Goal: Use online tool/utility: Utilize a website feature to perform a specific function

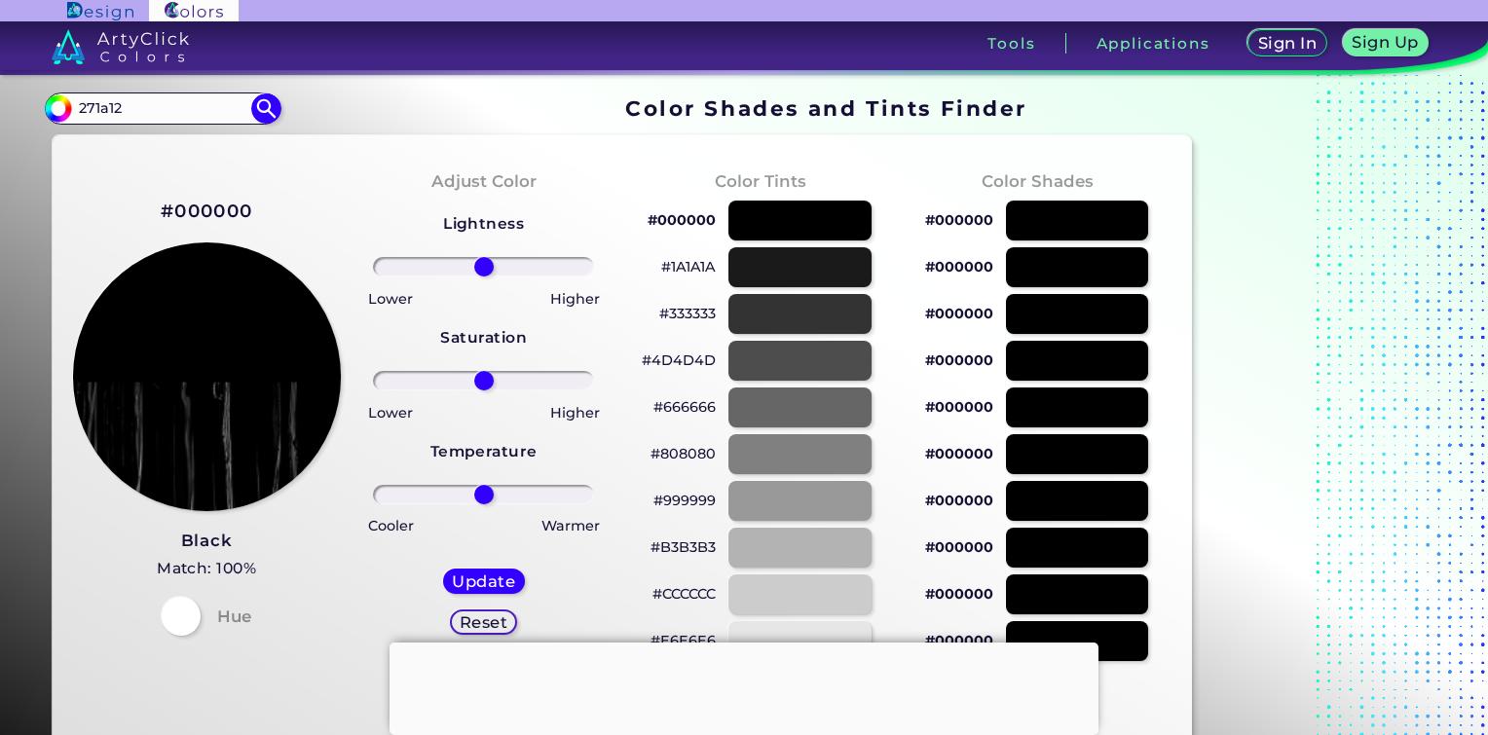
click at [740, 643] on div at bounding box center [743, 643] width 709 height 0
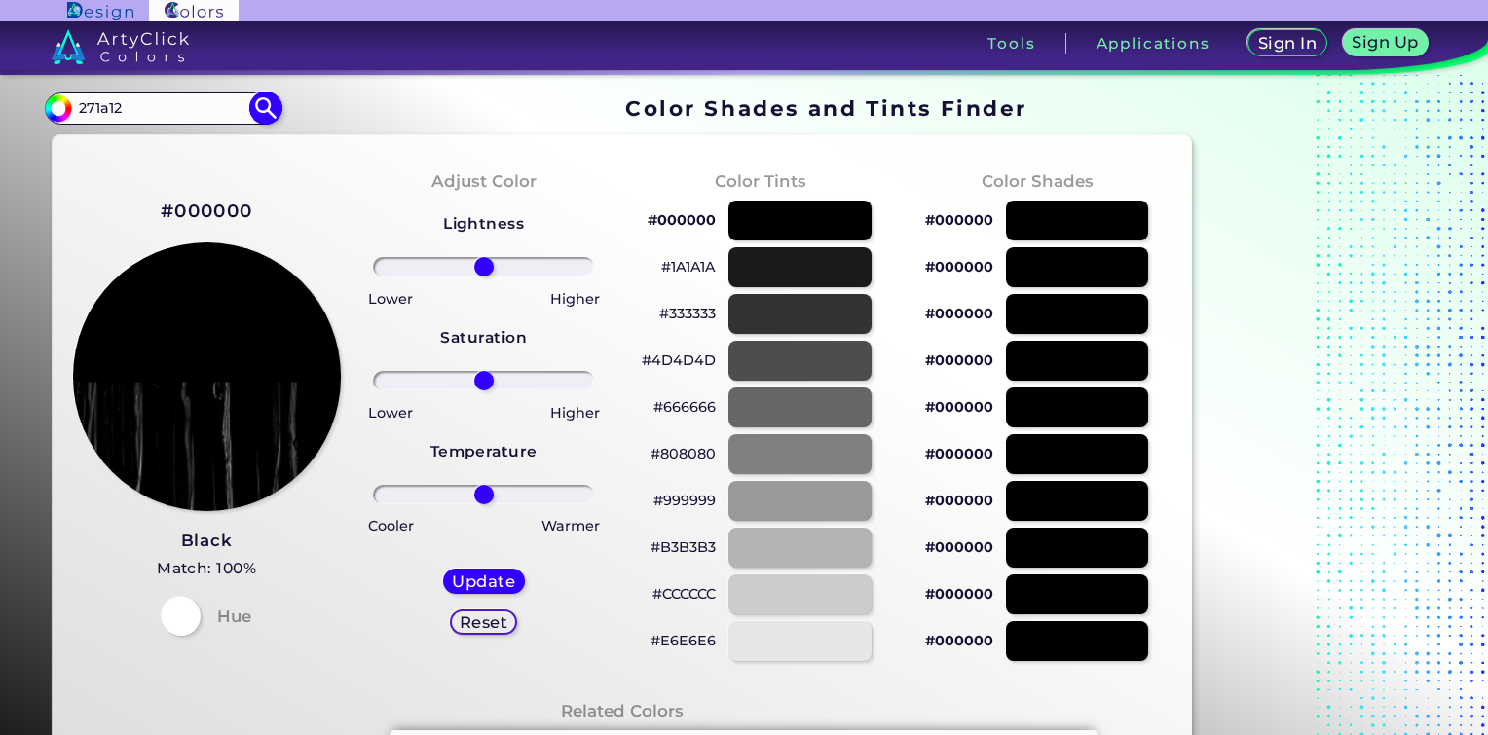
click at [269, 114] on img at bounding box center [266, 109] width 34 height 34
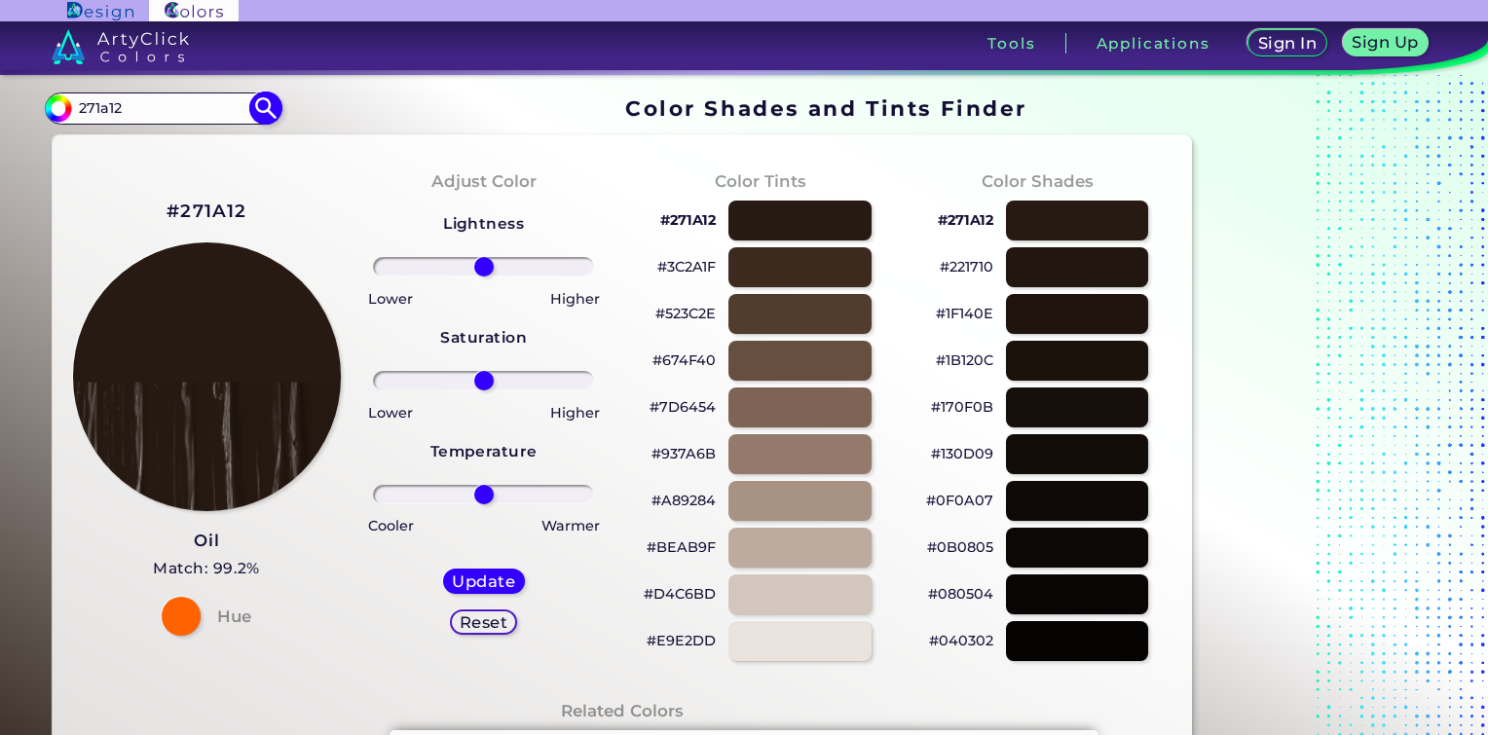
type input "#000000"
click at [226, 100] on input "271a12" at bounding box center [162, 108] width 181 height 26
paste input "52331f"
type input "52331f"
click at [270, 112] on img at bounding box center [266, 109] width 34 height 34
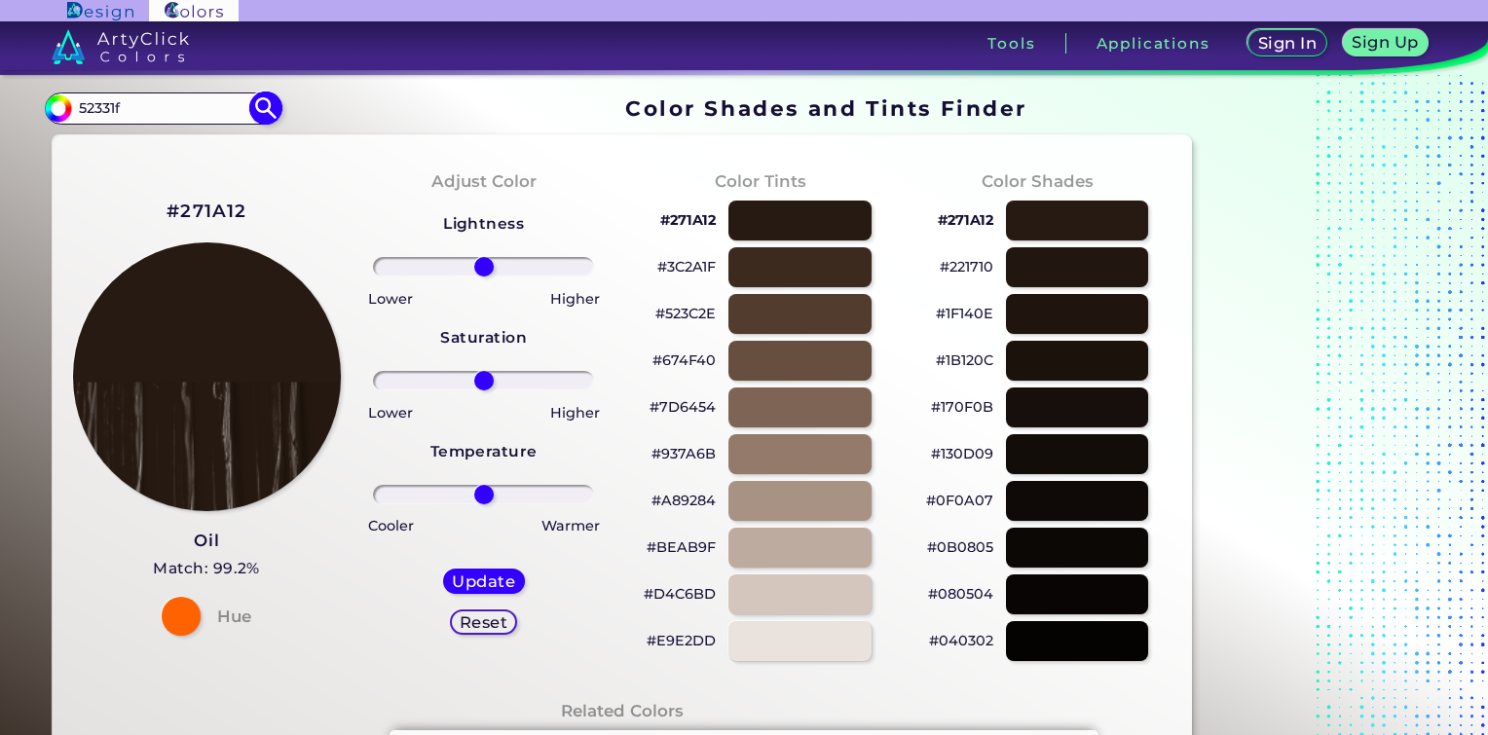
type input "#000000"
